Goal: Task Accomplishment & Management: Manage account settings

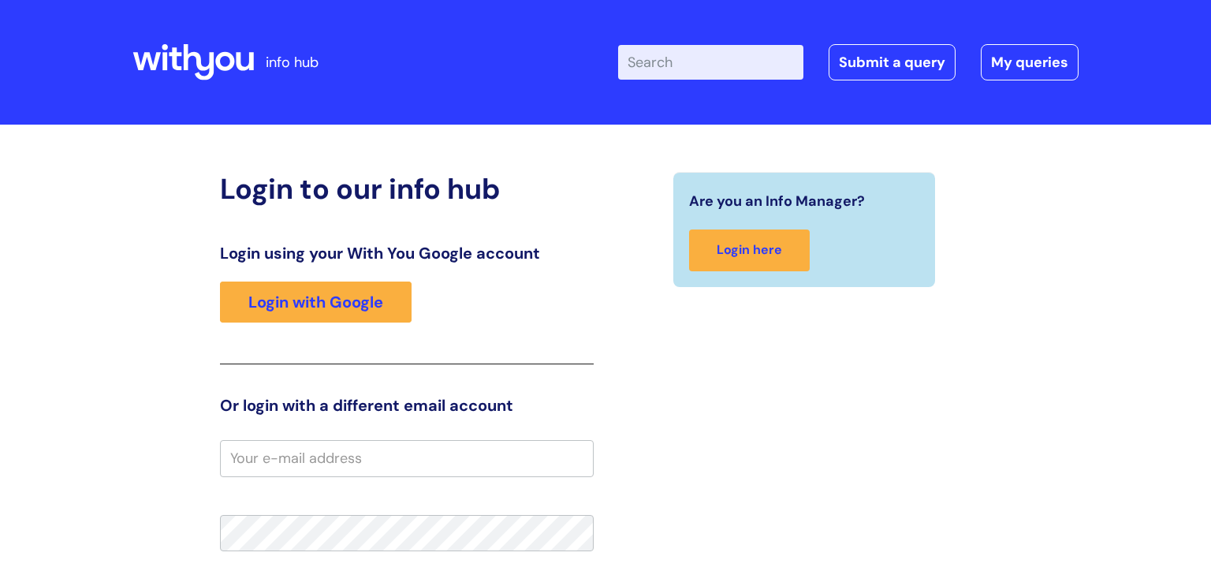
click at [323, 462] on input "email" at bounding box center [407, 458] width 374 height 36
type input "james.mcintyre@wearewithyou.org.uk"
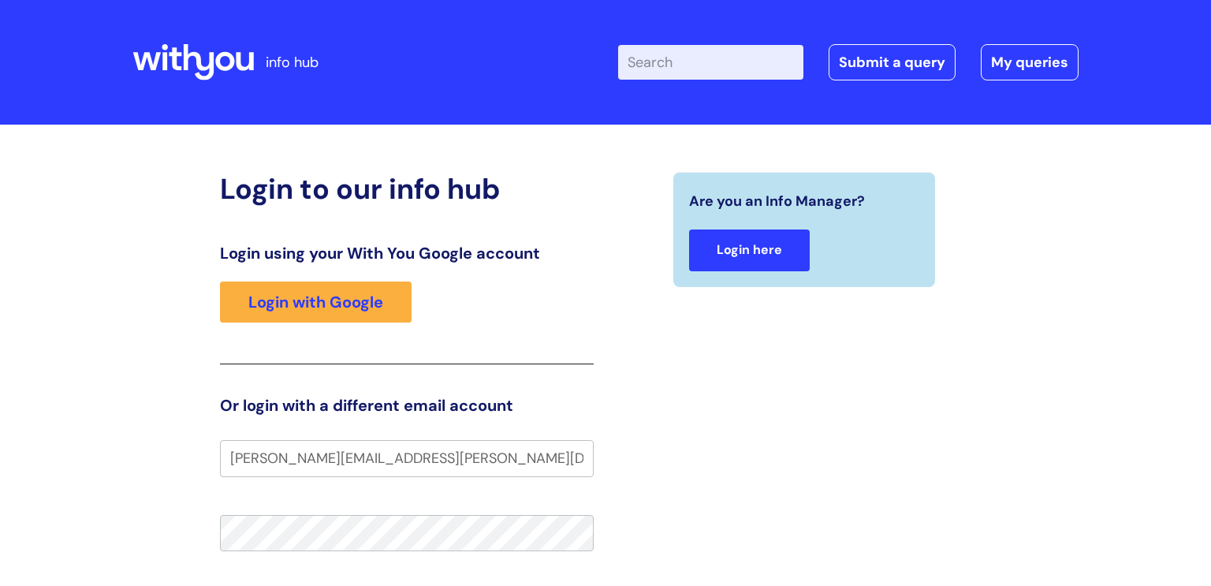
click at [744, 251] on link "Login here" at bounding box center [749, 250] width 121 height 42
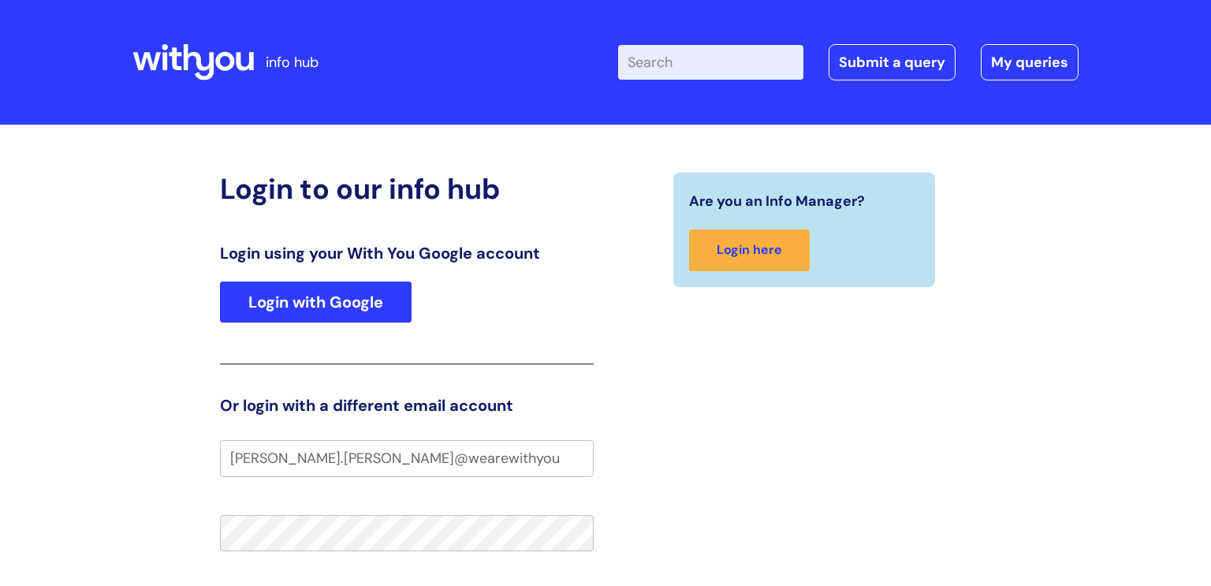
type input "[PERSON_NAME].[PERSON_NAME]@wearewithyou"
click at [333, 302] on link "Login with Google" at bounding box center [316, 301] width 192 height 41
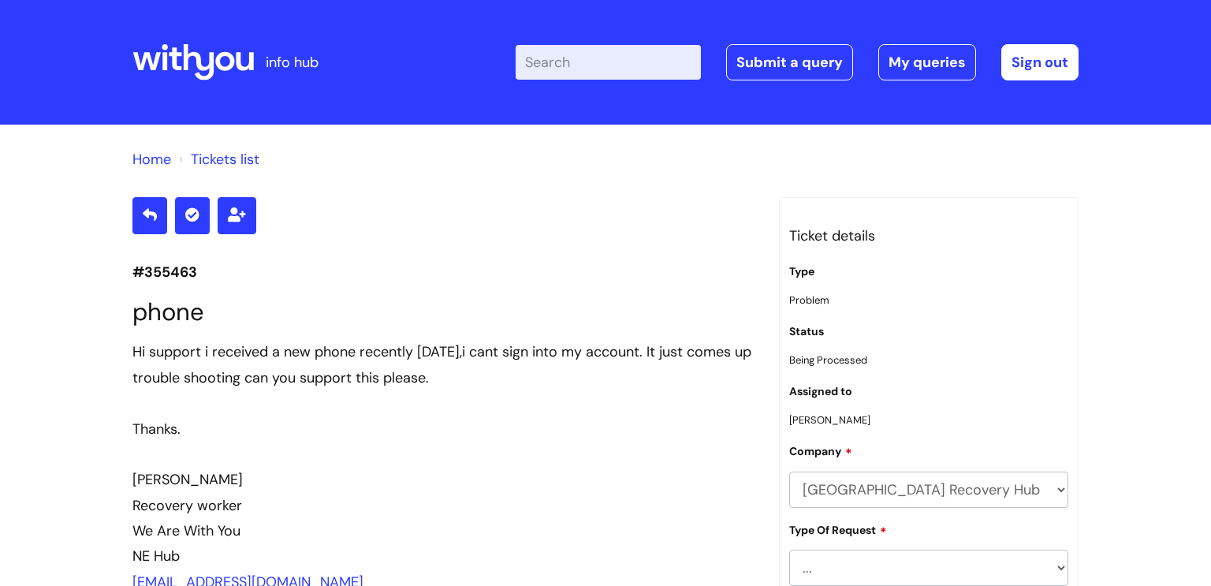
scroll to position [5586, 0]
